Goal: Find specific page/section: Find specific page/section

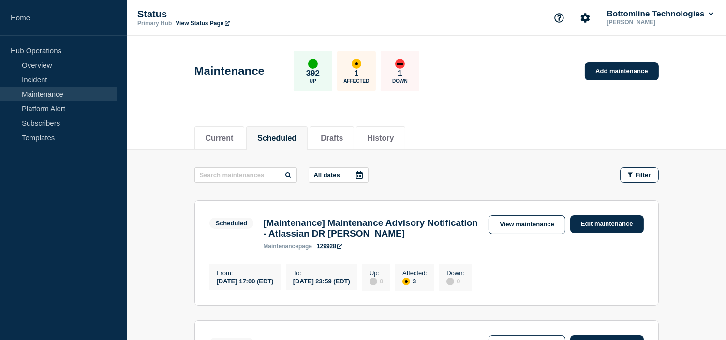
click at [274, 134] on button "Scheduled" at bounding box center [276, 138] width 39 height 9
